Goal: Task Accomplishment & Management: Manage account settings

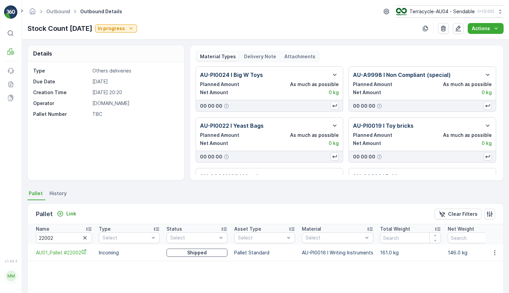
scroll to position [57, 0]
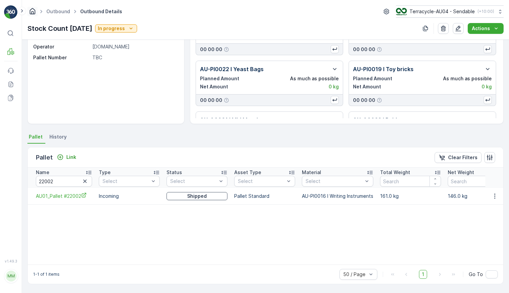
click at [33, 11] on icon "Homepage" at bounding box center [32, 10] width 7 height 7
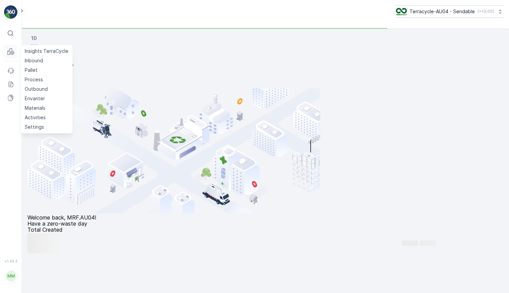
click at [14, 57] on button "MRF" at bounding box center [11, 52] width 14 height 14
click at [38, 71] on link "Pallet" at bounding box center [46, 69] width 49 height 9
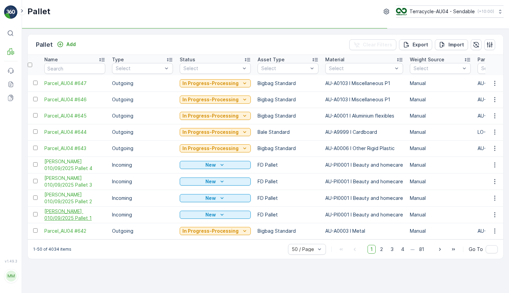
click at [82, 210] on span "[PERSON_NAME] 010/09/2025 Pallet 1" at bounding box center [74, 215] width 61 height 14
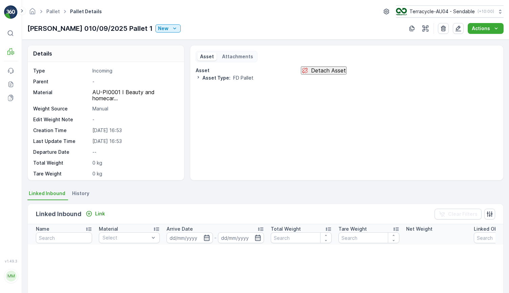
click at [316, 73] on p "Detach Asset" at bounding box center [328, 70] width 35 height 6
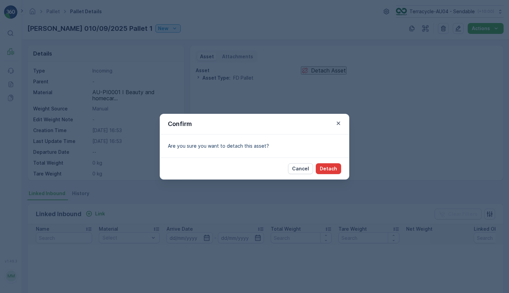
click at [322, 168] on p "Detach" at bounding box center [328, 168] width 17 height 7
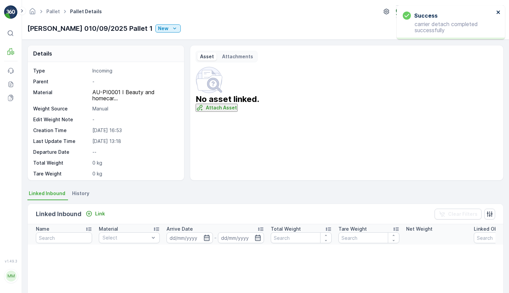
click at [499, 13] on icon "close" at bounding box center [498, 11] width 3 height 3
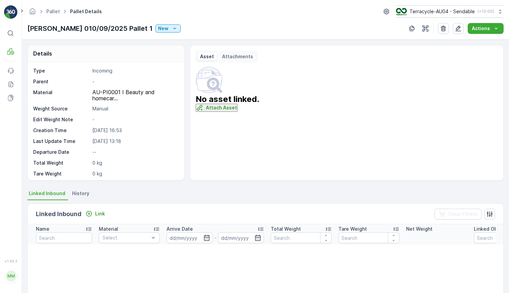
click at [237, 111] on p "Attach Asset" at bounding box center [221, 107] width 31 height 7
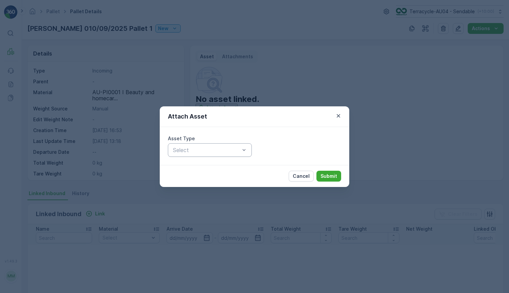
click at [184, 156] on div "Asset Type Select" at bounding box center [255, 146] width 190 height 38
click at [184, 156] on div "Select" at bounding box center [210, 150] width 84 height 14
type input "pallet"
click at [327, 169] on div "Cancel Submit" at bounding box center [255, 176] width 190 height 22
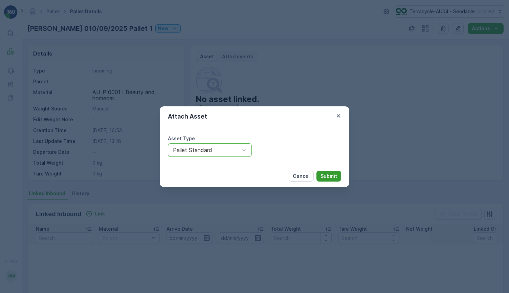
click at [328, 180] on button "Submit" at bounding box center [329, 176] width 25 height 11
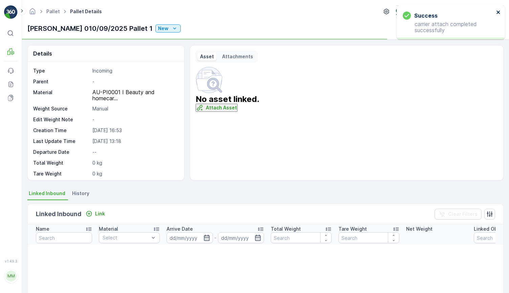
click at [498, 12] on icon "close" at bounding box center [498, 11] width 3 height 3
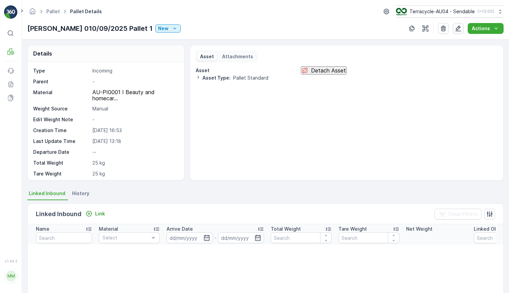
click at [460, 31] on icon "button" at bounding box center [458, 28] width 7 height 7
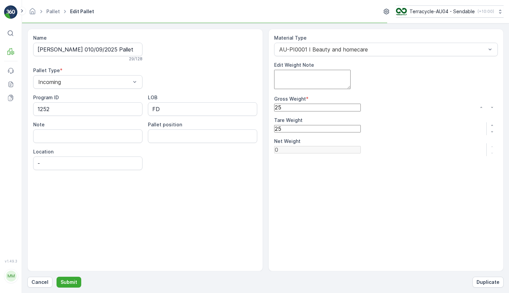
drag, startPoint x: 298, startPoint y: 115, endPoint x: 234, endPoint y: 115, distance: 63.7
click at [234, 115] on div "Name FD Mecca 010/09/2025 Pallet 1 29 / 128 Pallet Type * Incoming Program ID 1…" at bounding box center [265, 150] width 477 height 243
type Weight "2"
type Weight "-23"
type Weight "22"
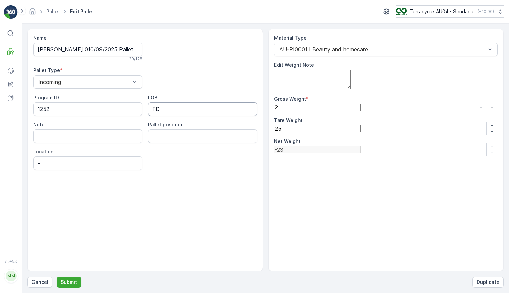
type Weight "-3"
type Weight "228"
type Weight "203"
type Weight "228"
click at [71, 282] on p "Submit" at bounding box center [69, 282] width 17 height 7
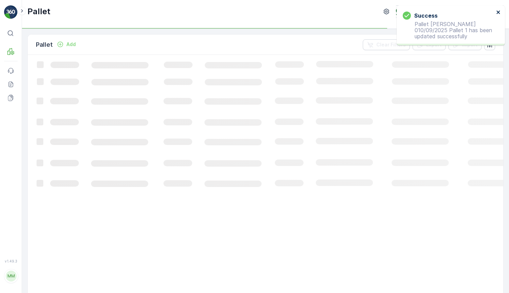
click at [498, 12] on icon "close" at bounding box center [498, 11] width 3 height 3
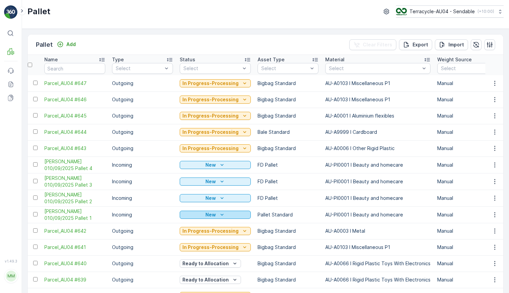
click at [231, 216] on div "New" at bounding box center [216, 214] width 66 height 7
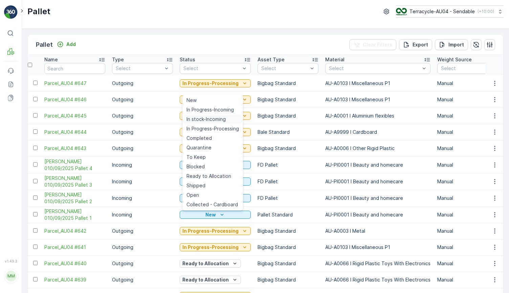
click at [220, 119] on span "In stock-Incoming" at bounding box center [206, 119] width 39 height 7
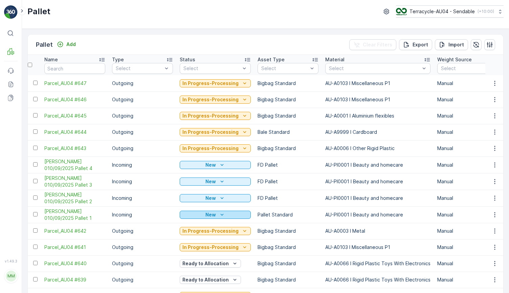
click at [212, 214] on p "New" at bounding box center [211, 214] width 10 height 7
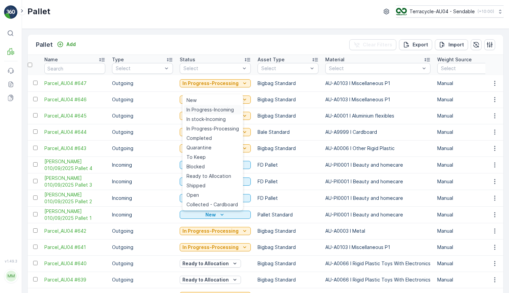
click at [220, 107] on span "In Progress-Incoming" at bounding box center [210, 109] width 47 height 7
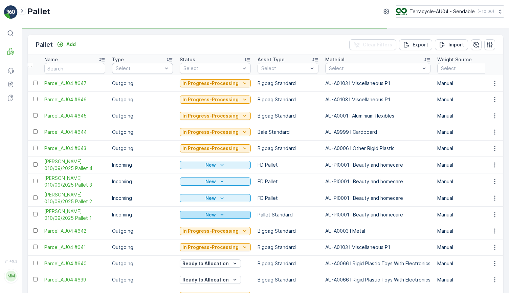
click at [220, 214] on icon "New" at bounding box center [222, 214] width 7 height 7
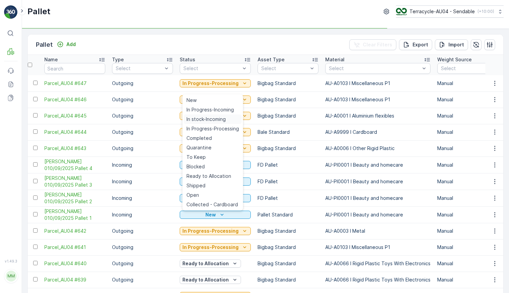
click at [219, 122] on span "In stock-Incoming" at bounding box center [206, 119] width 39 height 7
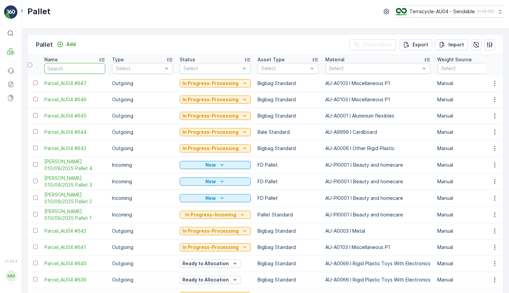
click at [76, 69] on input "text" at bounding box center [74, 68] width 61 height 11
type input "21.07 n"
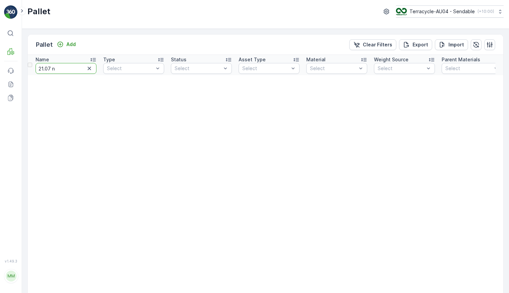
click at [85, 66] on input "21.07 n" at bounding box center [66, 68] width 61 height 11
type input "21.07"
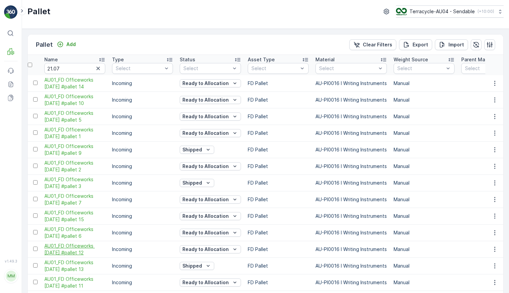
scroll to position [21, 0]
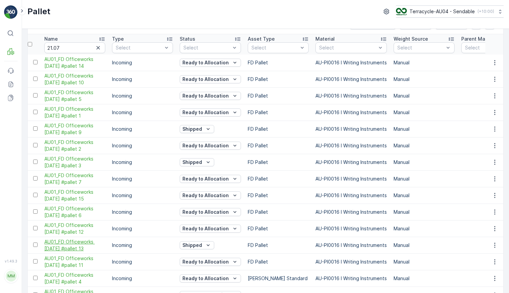
drag, startPoint x: 45, startPoint y: 243, endPoint x: 103, endPoint y: 249, distance: 58.6
click at [103, 249] on td "AU01_FD Officeworks 21.07.23 #pallet 13" at bounding box center [75, 245] width 68 height 17
copy span "AU01_FD Officeworks 21.07.23 #pallet 13"
drag, startPoint x: 77, startPoint y: 47, endPoint x: 34, endPoint y: 45, distance: 43.4
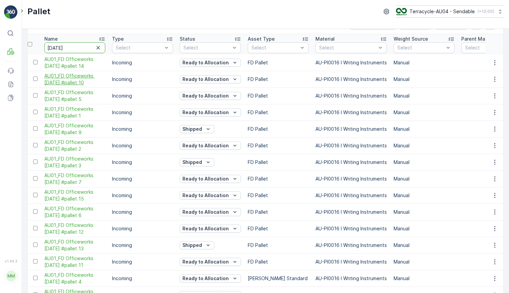
type input "19/7/24"
click at [85, 51] on input "19/7/24" at bounding box center [74, 47] width 61 height 11
type input "19"
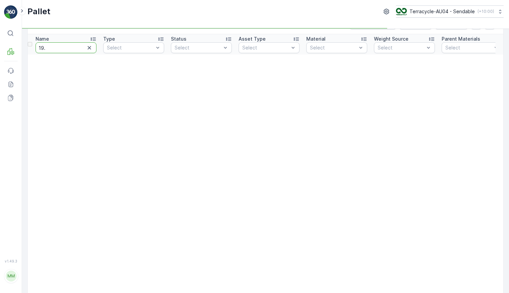
click at [73, 48] on input "19." at bounding box center [66, 47] width 61 height 11
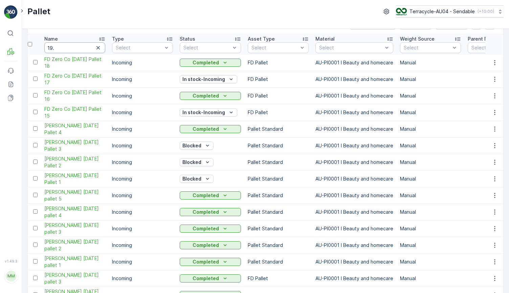
click at [73, 48] on input "19." at bounding box center [74, 47] width 61 height 11
type input "19.7."
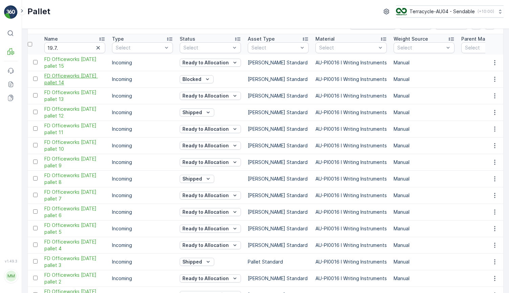
drag, startPoint x: 45, startPoint y: 76, endPoint x: 79, endPoint y: 84, distance: 34.6
click at [79, 84] on td "FD Officeworks 19.7.24 pallet 14" at bounding box center [75, 79] width 68 height 17
copy span "FD Officeworks 19.7.24 pallet 14"
click at [202, 77] on p "Blocked" at bounding box center [192, 79] width 19 height 7
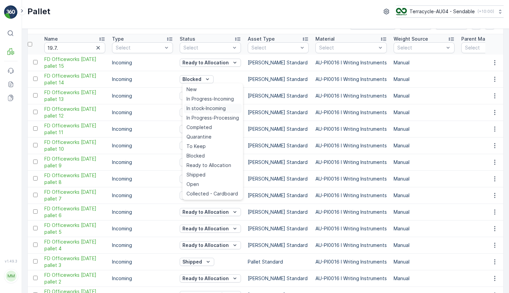
click at [214, 107] on span "In stock-Incoming" at bounding box center [206, 108] width 39 height 7
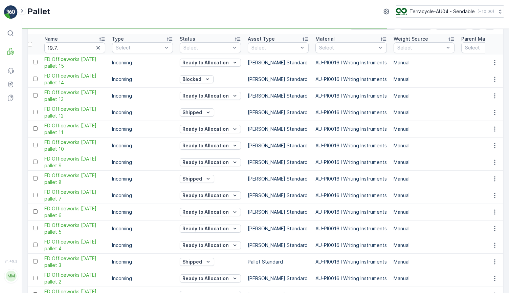
click at [226, 75] on div "Blocked" at bounding box center [210, 79] width 61 height 9
click at [211, 79] on icon "Blocked" at bounding box center [207, 79] width 7 height 7
click at [222, 82] on p "In stock-Incoming" at bounding box center [204, 79] width 43 height 7
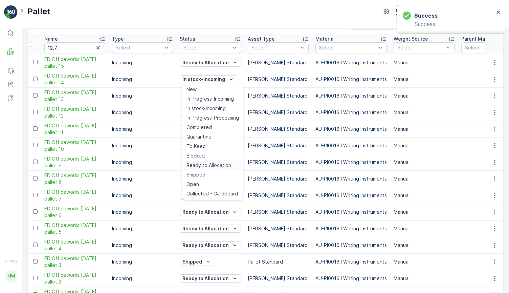
click at [215, 165] on span "Ready to Allocation" at bounding box center [209, 165] width 45 height 7
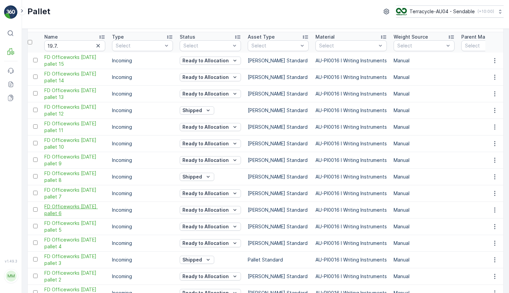
scroll to position [22, 0]
drag, startPoint x: 77, startPoint y: 44, endPoint x: 7, endPoint y: 43, distance: 70.1
click at [7, 43] on div "⌘B MRF Events Reports Documents v 1.49.3 MM MRF.AU04 monika.tur@terracycle.com …" at bounding box center [254, 146] width 509 height 293
type input "7.6.24"
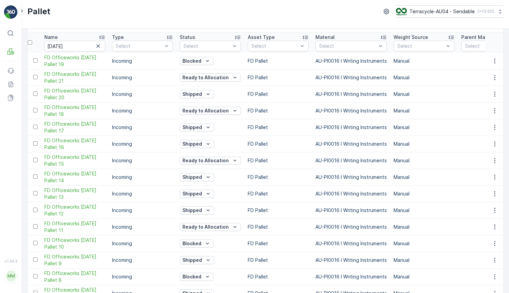
scroll to position [40, 0]
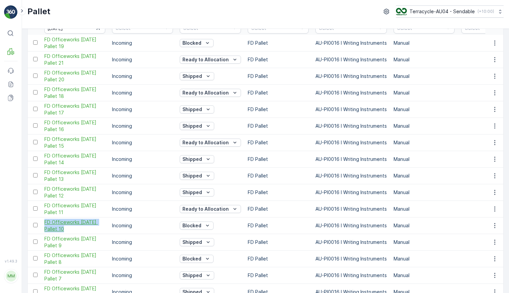
drag, startPoint x: 44, startPoint y: 221, endPoint x: 68, endPoint y: 229, distance: 25.2
click at [68, 229] on td "FD Officeworks 7.6.24 Pallet 10" at bounding box center [75, 225] width 68 height 17
copy span "FD Officeworks 7.6.24 Pallet 10"
click at [202, 227] on p "Blocked" at bounding box center [192, 225] width 19 height 7
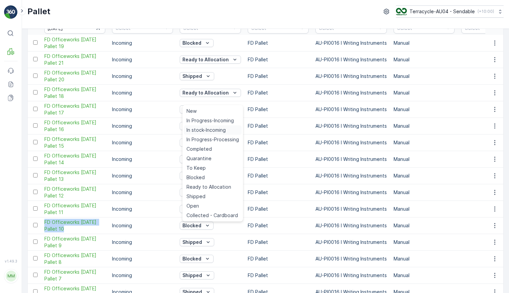
click at [220, 129] on span "In stock-Incoming" at bounding box center [206, 130] width 39 height 7
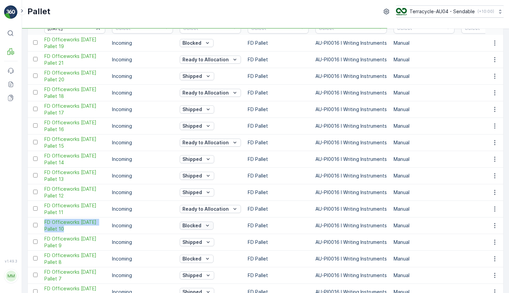
click at [211, 227] on div "Blocked" at bounding box center [197, 225] width 28 height 7
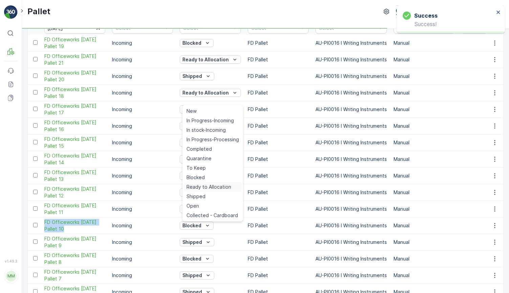
click at [220, 185] on span "Ready to Allocation" at bounding box center [209, 187] width 45 height 7
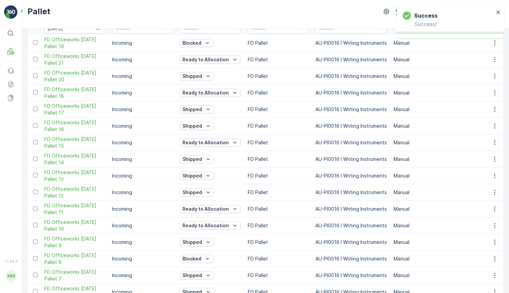
scroll to position [0, 0]
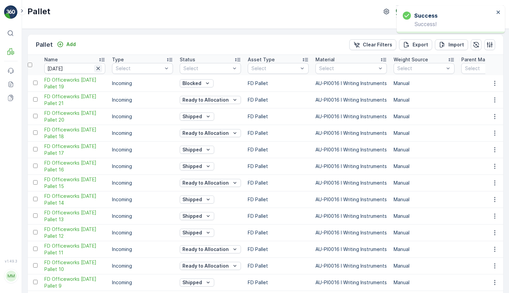
click at [99, 67] on icon "button" at bounding box center [98, 68] width 7 height 7
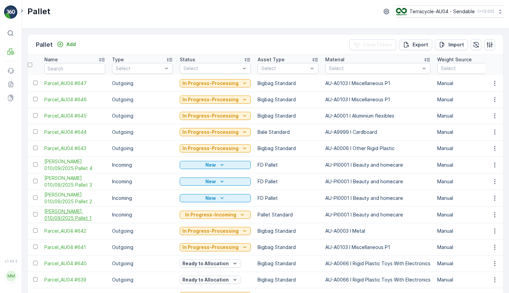
click at [67, 217] on span "[PERSON_NAME] 010/09/2025 Pallet 1" at bounding box center [74, 215] width 61 height 14
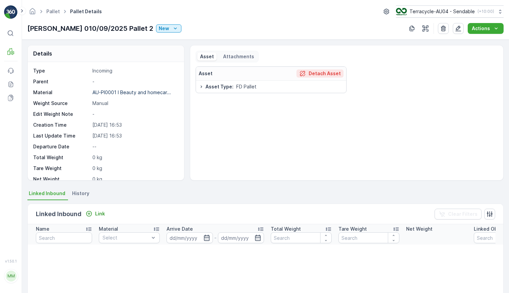
click at [324, 75] on p "Detach Asset" at bounding box center [325, 73] width 32 height 7
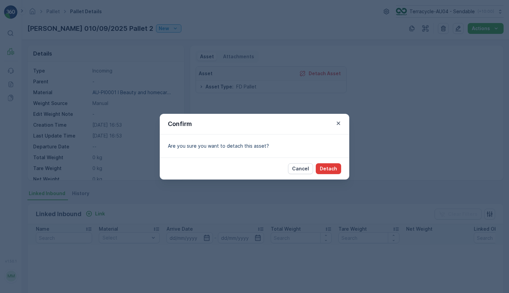
click at [327, 169] on p "Detach" at bounding box center [328, 168] width 17 height 7
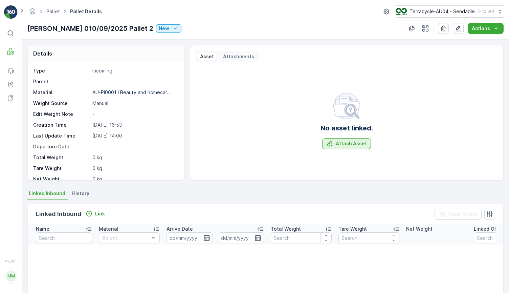
click at [334, 145] on div "Attach Asset" at bounding box center [347, 143] width 41 height 7
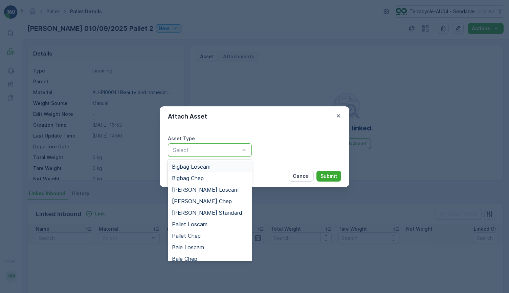
click at [179, 156] on div "Select" at bounding box center [210, 150] width 84 height 14
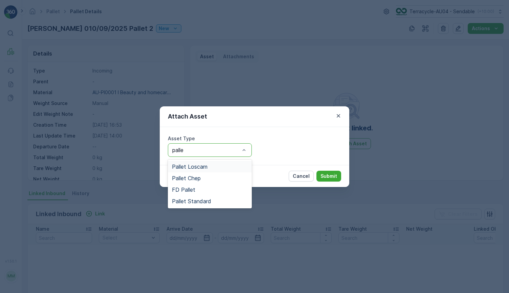
type input "pallet"
click at [199, 200] on span "Pallet Standard" at bounding box center [191, 201] width 39 height 6
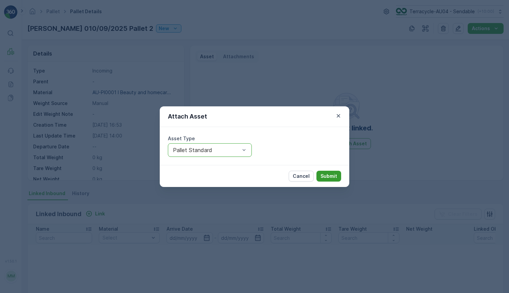
click at [334, 174] on p "Submit" at bounding box center [329, 176] width 17 height 7
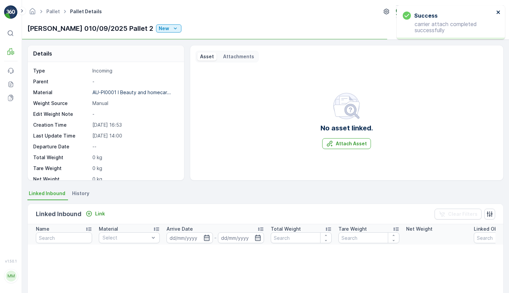
click at [500, 12] on icon "close" at bounding box center [499, 11] width 5 height 5
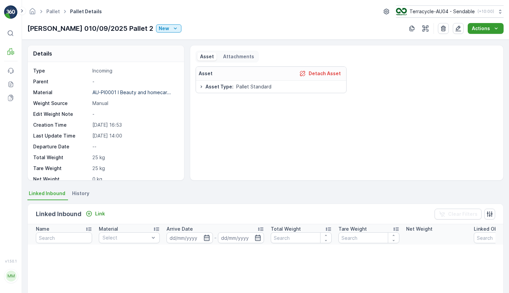
click at [489, 30] on p "Actions" at bounding box center [481, 28] width 18 height 7
click at [478, 43] on span "Update Weight" at bounding box center [489, 41] width 35 height 7
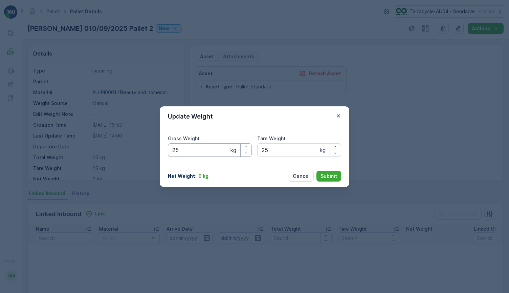
click at [183, 150] on Weight "25" at bounding box center [210, 150] width 84 height 14
type Weight "280"
click at [329, 174] on p "Submit" at bounding box center [329, 176] width 17 height 7
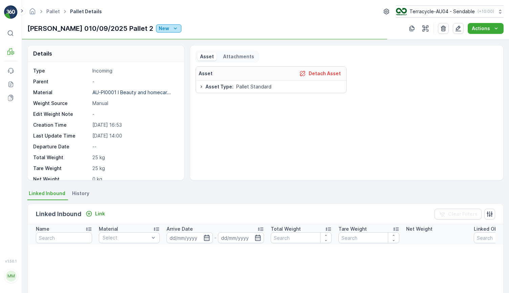
click at [172, 27] on icon "New" at bounding box center [175, 28] width 7 height 7
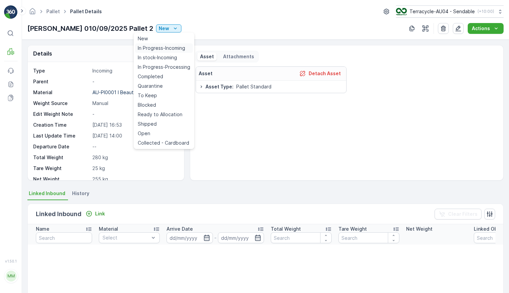
click at [164, 50] on span "In Progress-Incoming" at bounding box center [161, 48] width 47 height 7
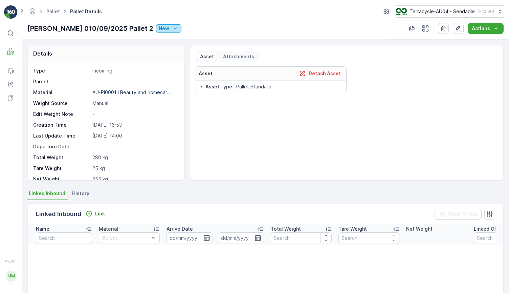
click at [159, 30] on div "New" at bounding box center [169, 28] width 20 height 7
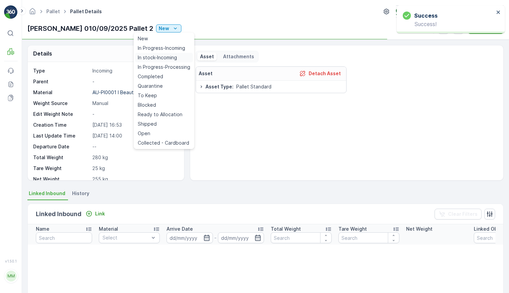
click at [154, 57] on span "In stock-Incoming" at bounding box center [157, 57] width 39 height 7
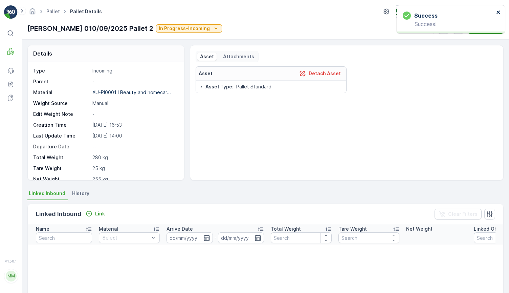
click at [497, 9] on icon "close" at bounding box center [499, 11] width 5 height 5
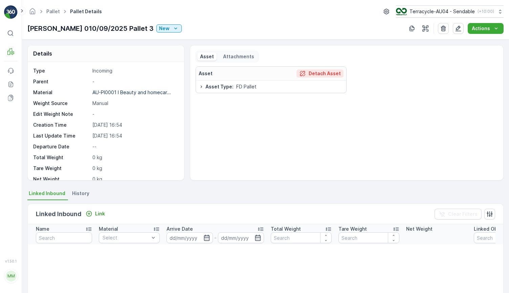
click at [326, 76] on p "Detach Asset" at bounding box center [325, 73] width 32 height 7
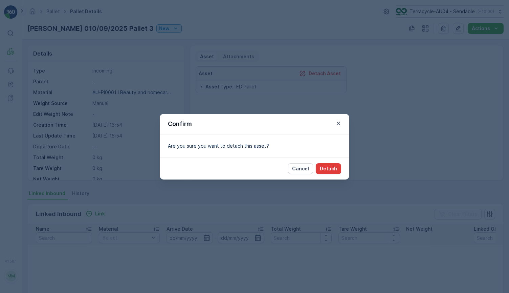
click at [333, 169] on p "Detach" at bounding box center [328, 168] width 17 height 7
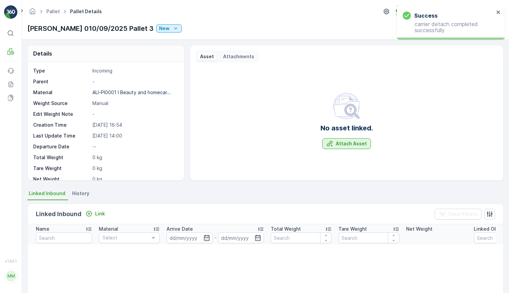
click at [334, 145] on div "Attach Asset" at bounding box center [347, 143] width 41 height 7
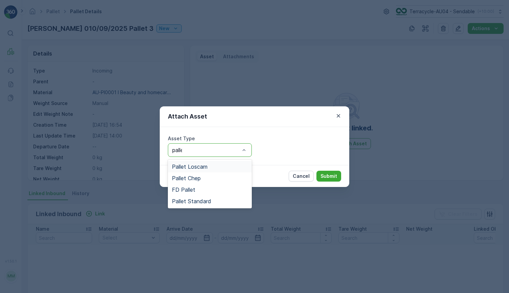
type input "pallet"
click at [208, 204] on div "Pallet Standard" at bounding box center [210, 201] width 84 height 12
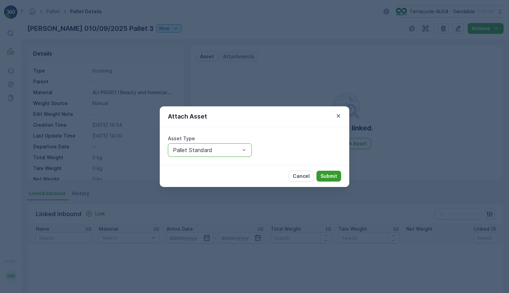
click at [334, 179] on p "Submit" at bounding box center [329, 176] width 17 height 7
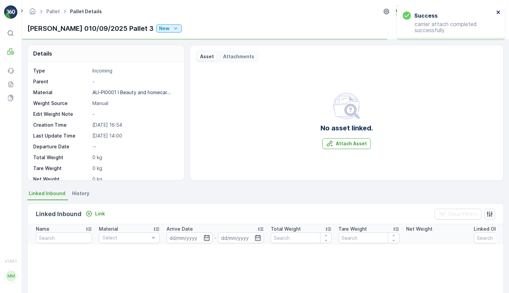
click at [497, 12] on icon "close" at bounding box center [499, 11] width 5 height 5
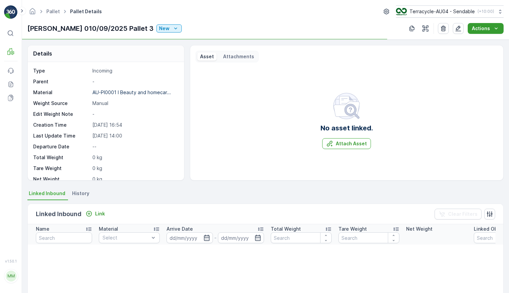
click at [483, 29] on p "Actions" at bounding box center [481, 28] width 18 height 7
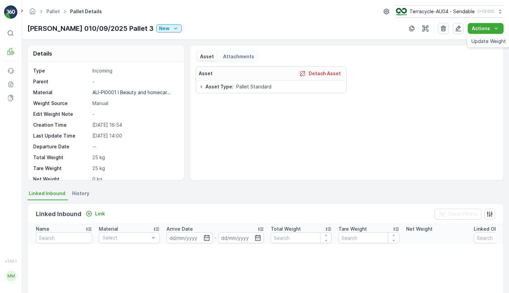
click at [479, 44] on span "Update Weight" at bounding box center [489, 41] width 35 height 7
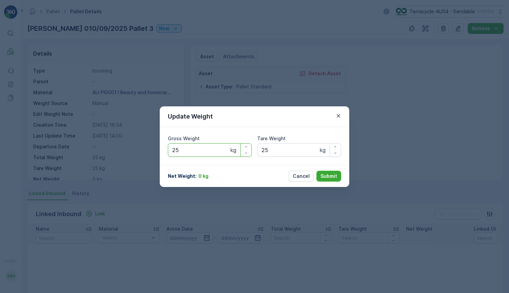
click at [187, 149] on Weight "25" at bounding box center [210, 150] width 84 height 14
type Weight "2"
type Weight "197"
click at [331, 178] on p "Submit" at bounding box center [329, 176] width 17 height 7
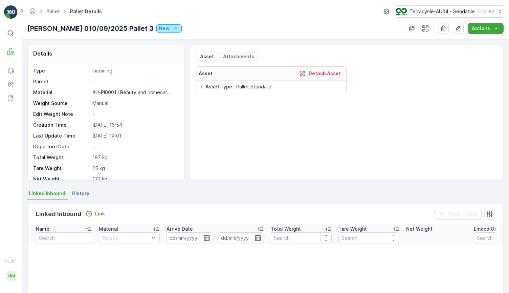
click at [159, 27] on div "New" at bounding box center [169, 28] width 20 height 7
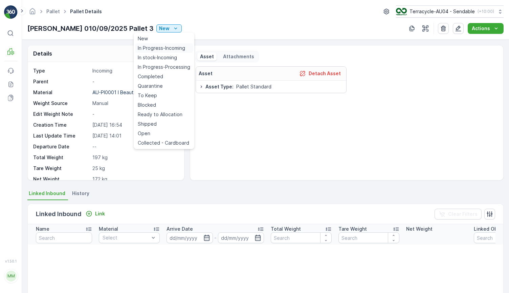
click at [155, 49] on span "In Progress-Incoming" at bounding box center [161, 48] width 47 height 7
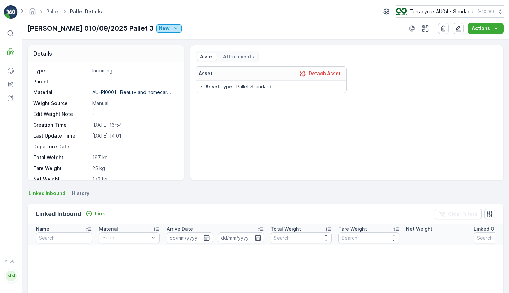
click at [159, 28] on div "New" at bounding box center [169, 28] width 20 height 7
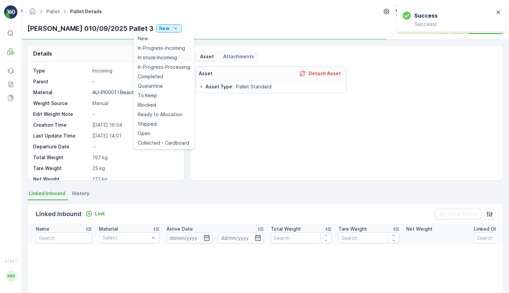
click at [152, 59] on span "In stock-Incoming" at bounding box center [157, 57] width 39 height 7
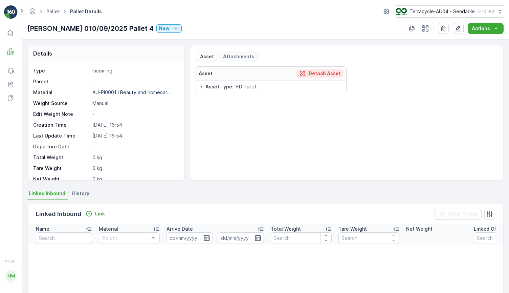
click at [341, 73] on button "Detach Asset" at bounding box center [320, 73] width 47 height 8
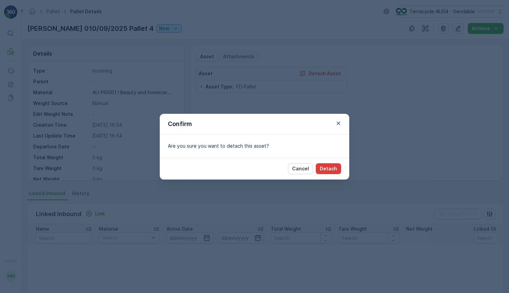
click at [331, 168] on p "Detach" at bounding box center [328, 168] width 17 height 7
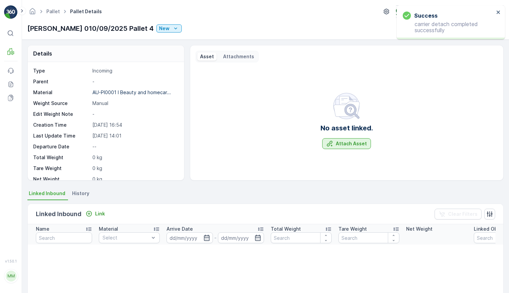
click at [353, 143] on p "Attach Asset" at bounding box center [351, 143] width 31 height 7
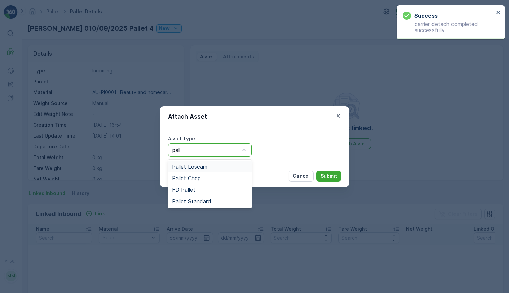
type input "palle"
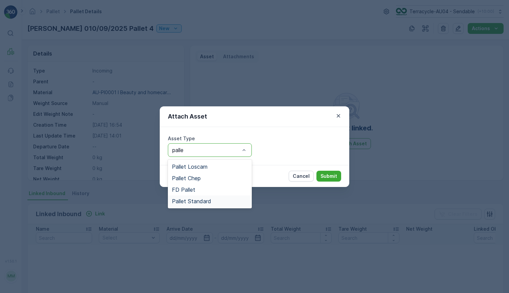
click at [199, 198] on span "Pallet Standard" at bounding box center [191, 201] width 39 height 6
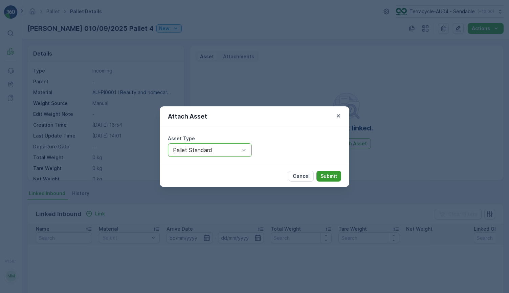
click at [322, 175] on p "Submit" at bounding box center [329, 176] width 17 height 7
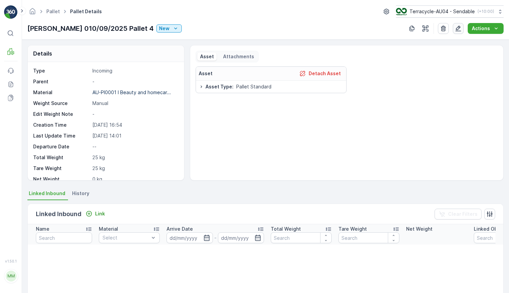
click at [459, 25] on button "button" at bounding box center [458, 28] width 11 height 11
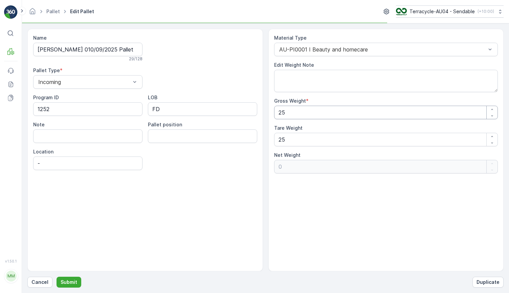
click at [301, 108] on Weight "25" at bounding box center [386, 113] width 224 height 14
click at [300, 112] on Weight "25" at bounding box center [386, 113] width 224 height 14
type Weight "252"
type Weight "227"
type Weight "252.5"
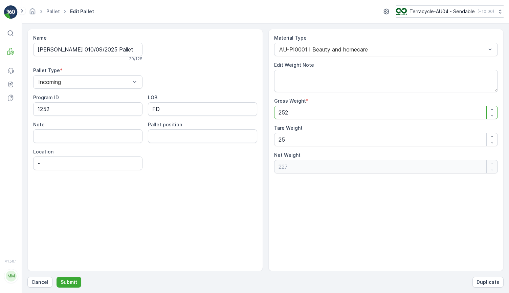
type Weight "227.5"
type Weight "252.5"
click at [70, 280] on p "Submit" at bounding box center [69, 282] width 17 height 7
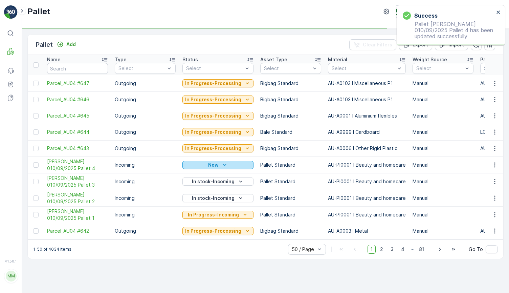
click at [198, 162] on div "New" at bounding box center [218, 165] width 66 height 7
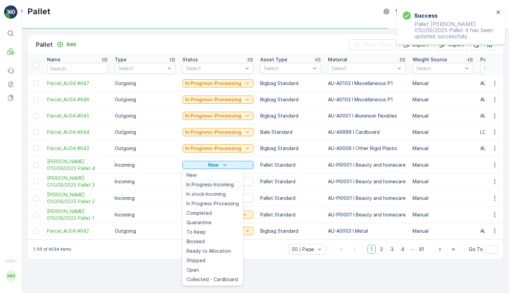
click at [204, 187] on span "In Progress-Incoming" at bounding box center [210, 184] width 47 height 7
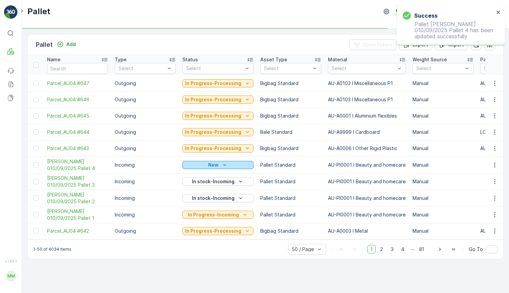
click at [206, 165] on div "New" at bounding box center [218, 165] width 66 height 7
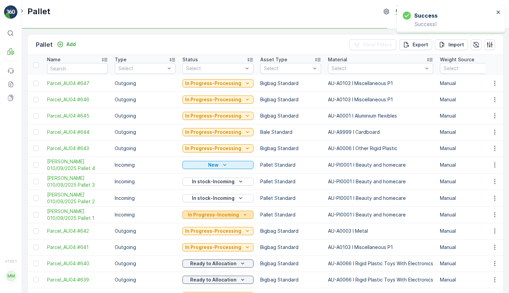
click at [194, 216] on p "In Progress-Incoming" at bounding box center [213, 214] width 51 height 7
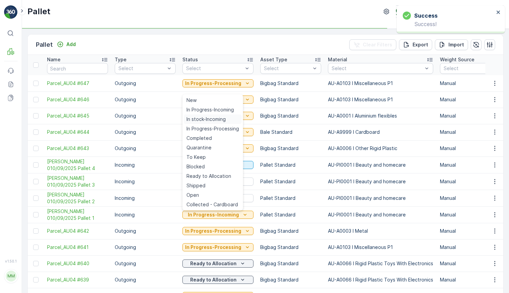
click at [210, 120] on span "In stock-Incoming" at bounding box center [206, 119] width 39 height 7
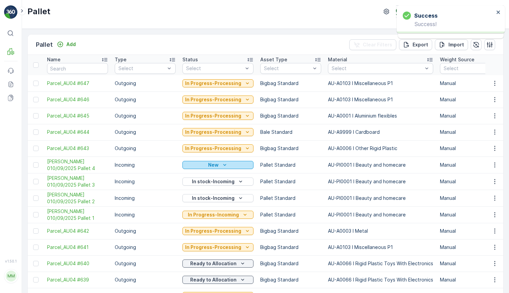
click at [227, 165] on div "New" at bounding box center [218, 165] width 66 height 7
click at [222, 166] on p "In Progress-Incoming" at bounding box center [213, 165] width 51 height 7
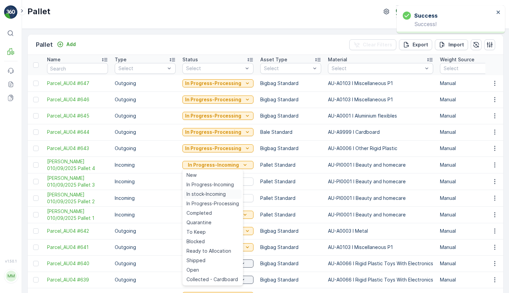
click at [216, 194] on span "In stock-Incoming" at bounding box center [206, 194] width 39 height 7
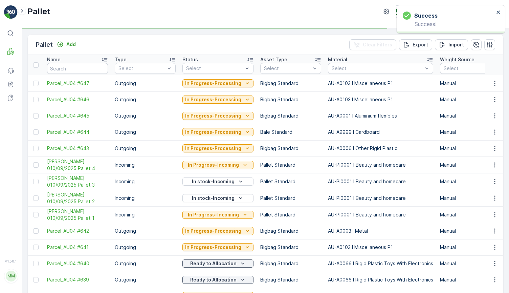
click at [189, 220] on td "In Progress-Incoming" at bounding box center [218, 214] width 78 height 17
click at [191, 215] on p "In Progress-Incoming" at bounding box center [213, 214] width 51 height 7
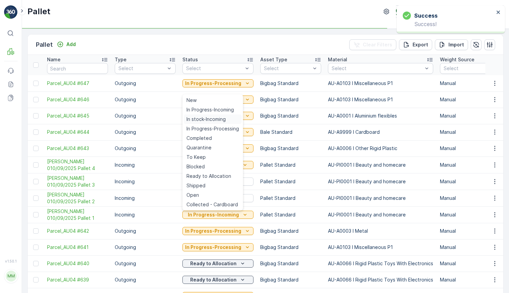
click at [211, 119] on span "In stock-Incoming" at bounding box center [206, 119] width 39 height 7
